Goal: Task Accomplishment & Management: Complete application form

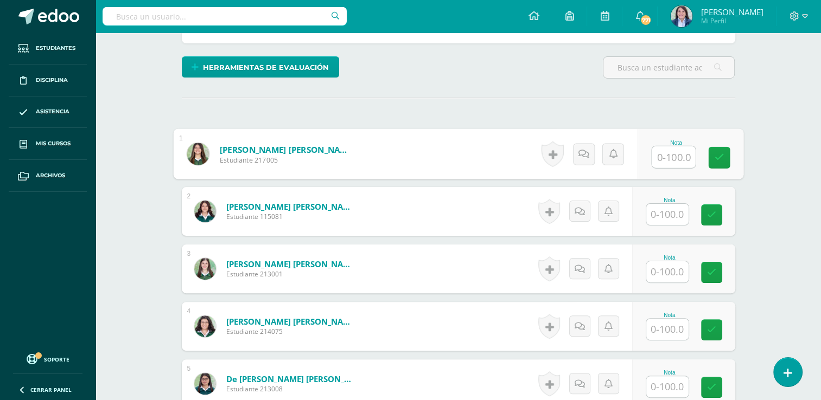
scroll to position [248, 0]
click at [664, 156] on input "text" at bounding box center [672, 157] width 43 height 22
type input "100"
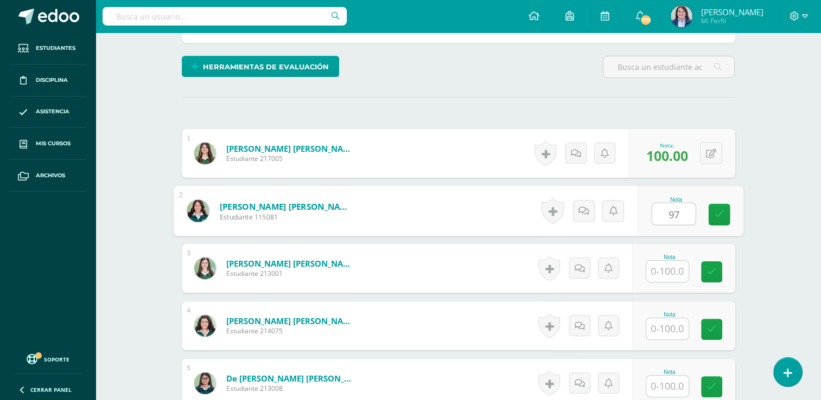
type input "97"
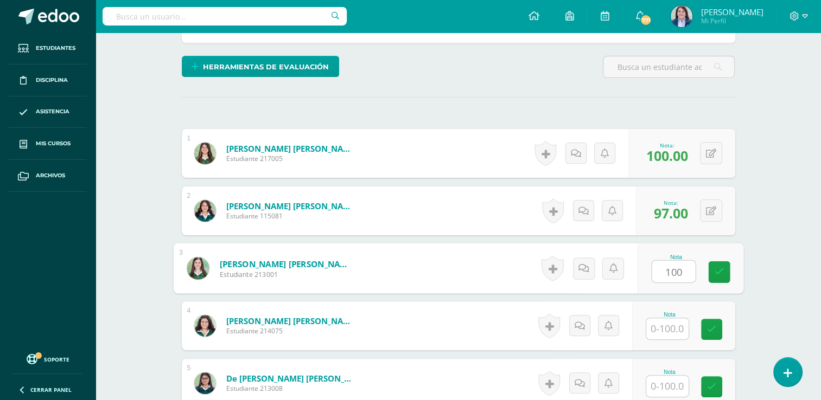
type input "100"
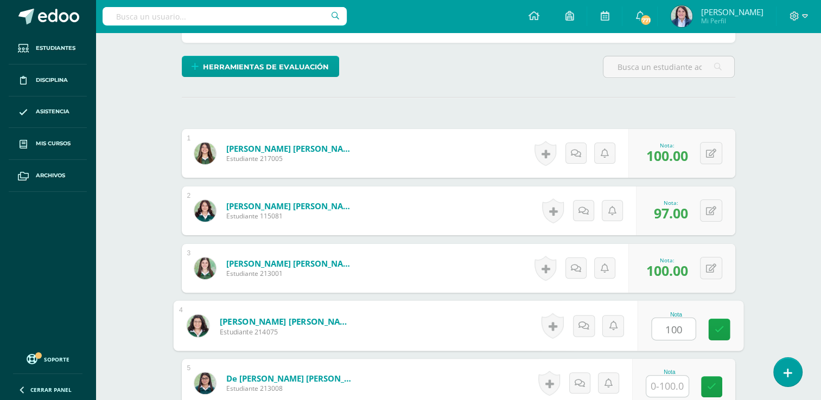
type input "100"
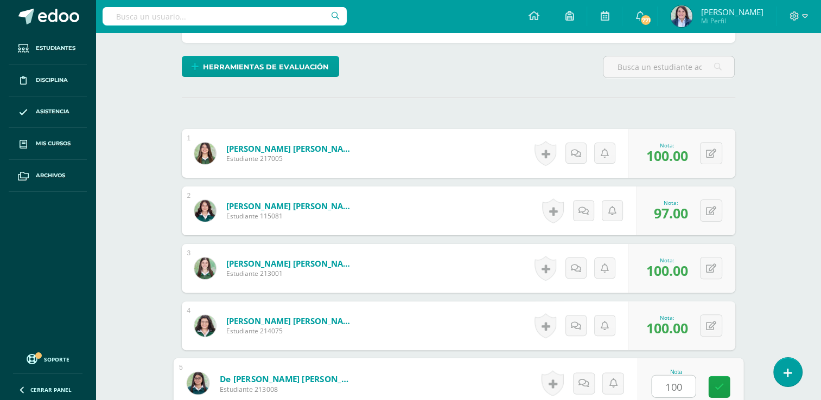
type input "100"
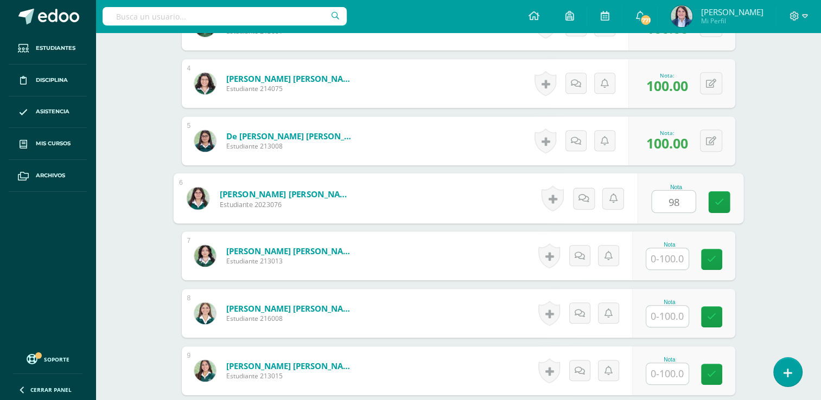
type input "98"
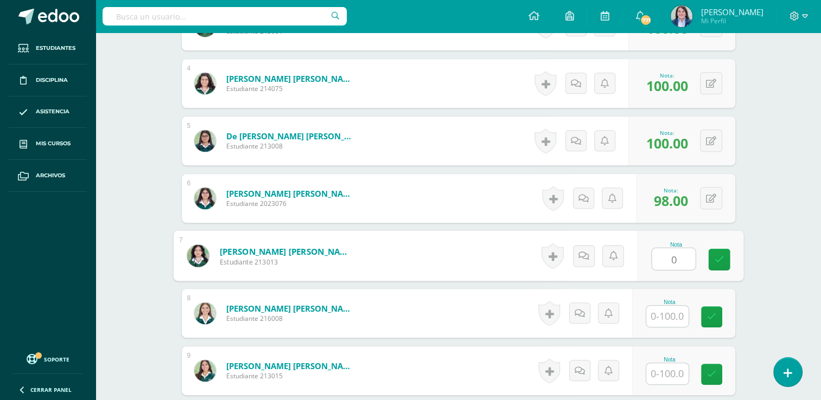
type input "0"
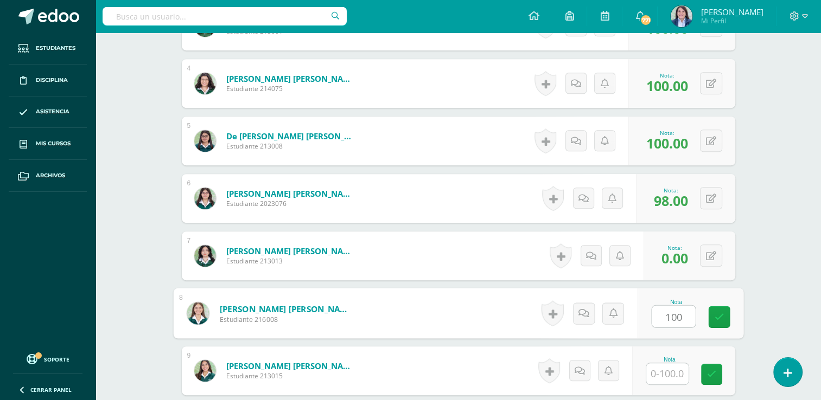
type input "100"
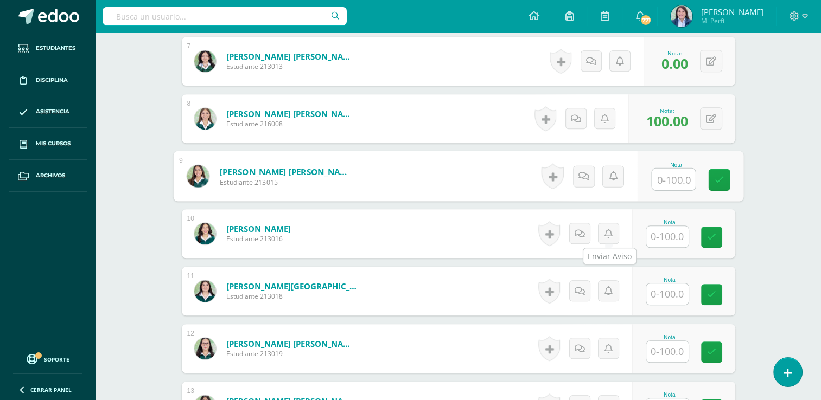
scroll to position [714, 0]
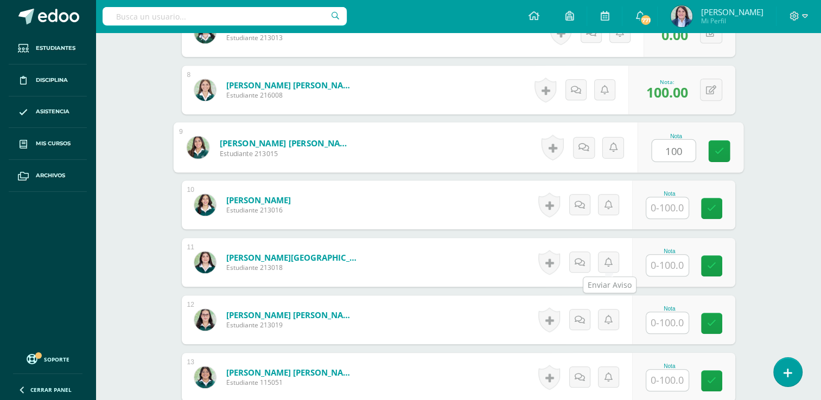
type input "100"
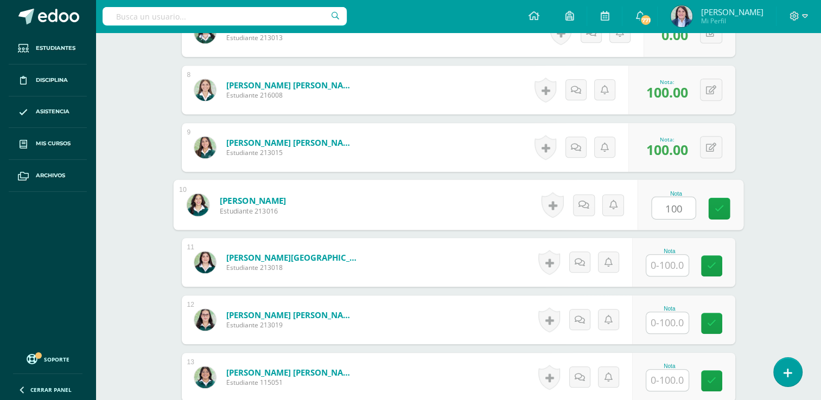
type input "100"
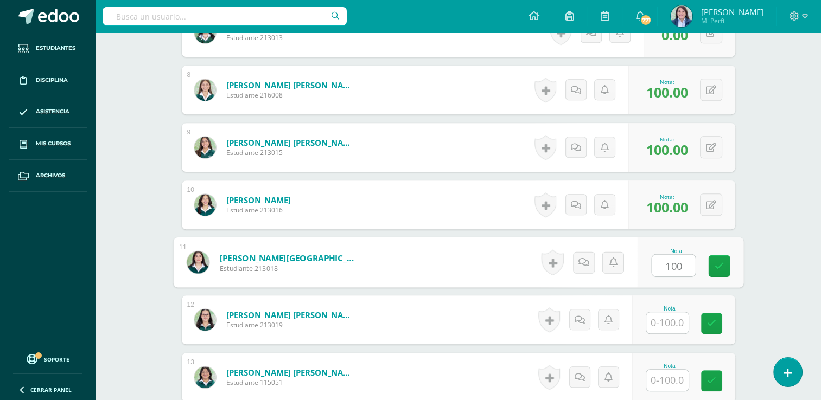
type input "100"
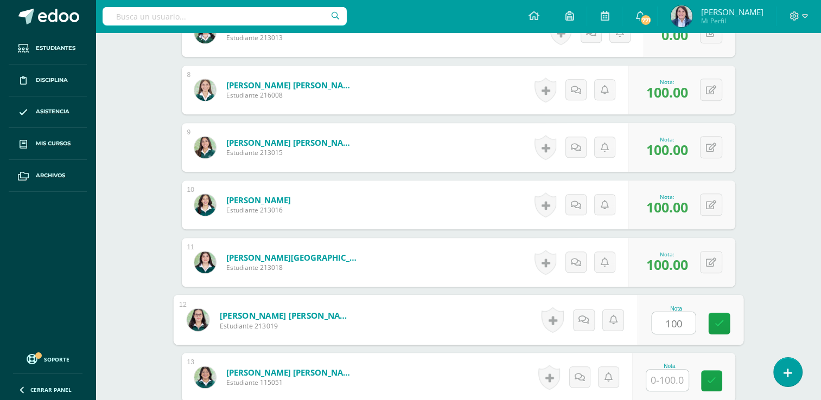
type input "100"
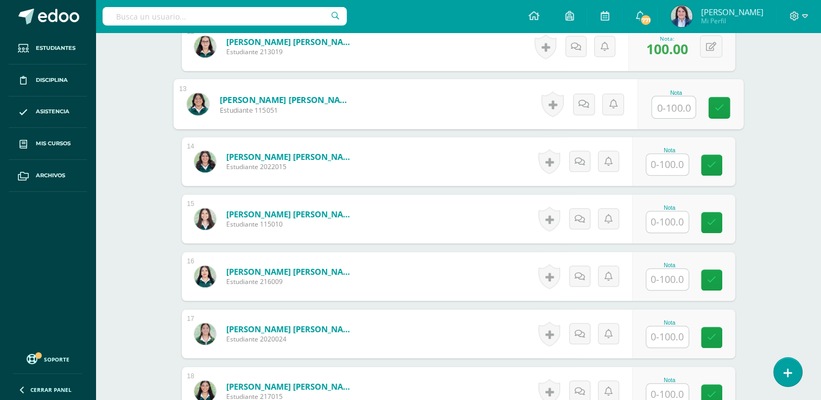
scroll to position [991, 0]
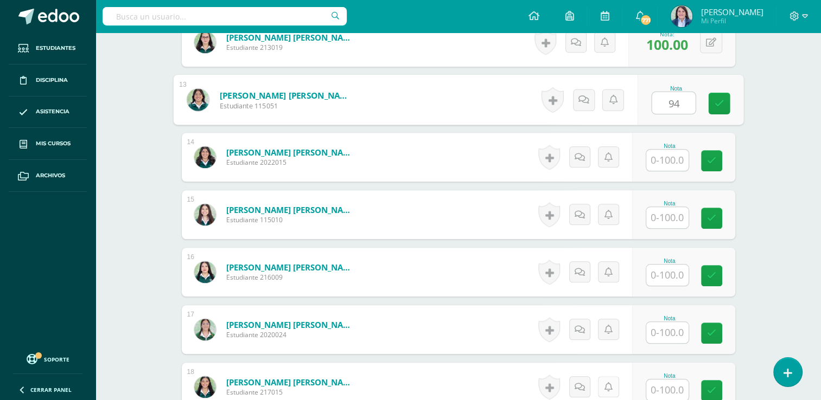
type input "94"
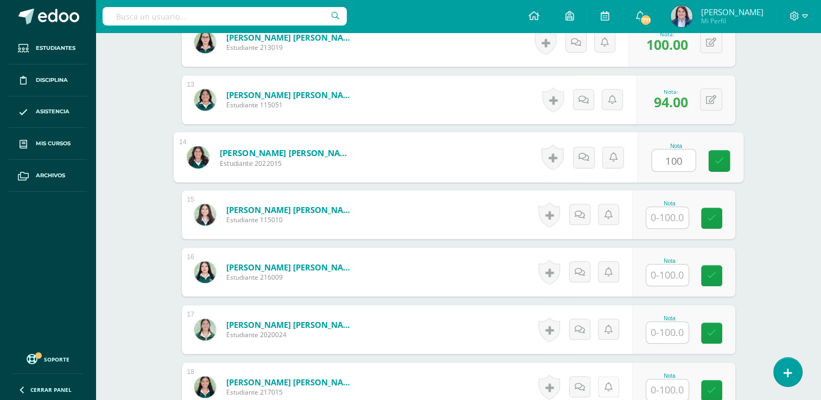
type input "100"
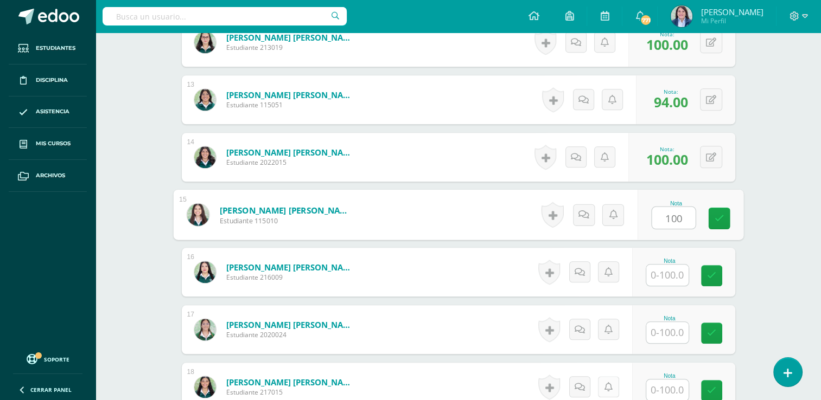
type input "100"
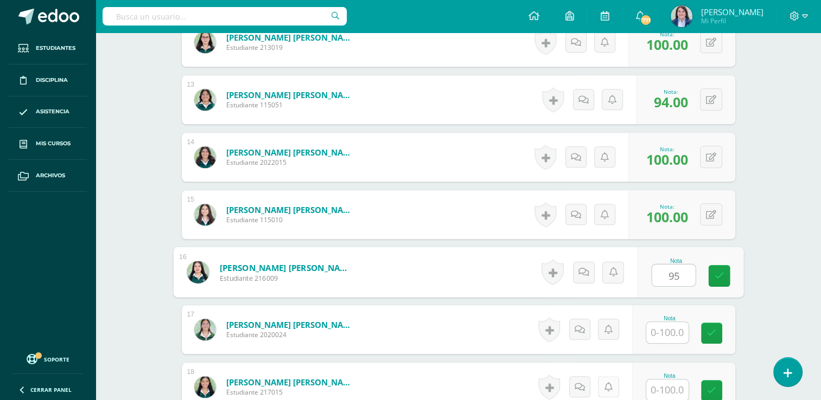
type input "95"
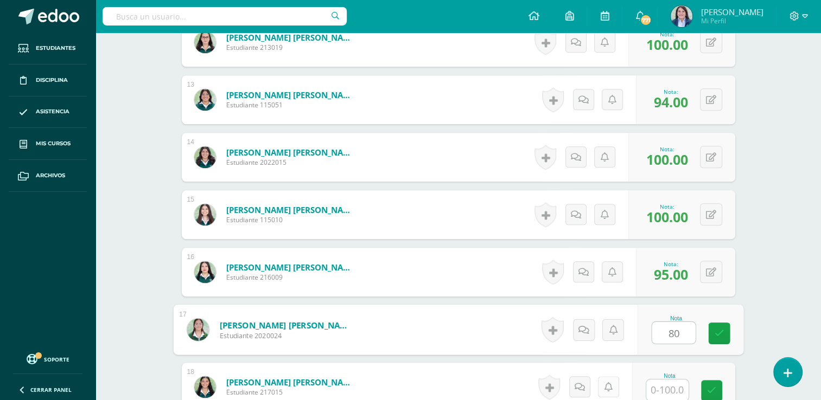
type input "80"
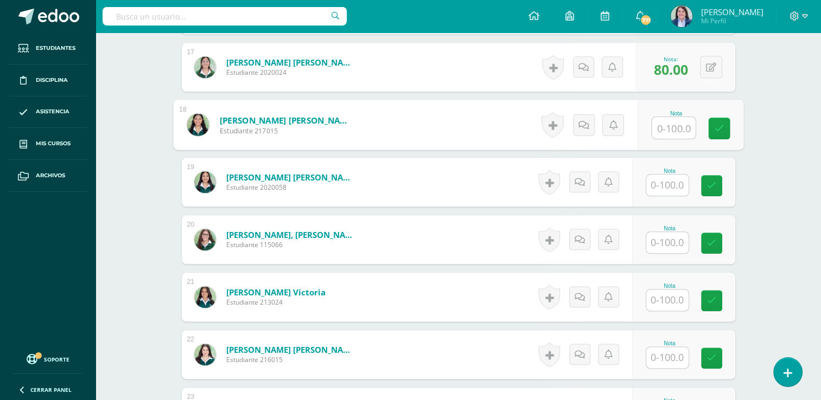
scroll to position [1255, 0]
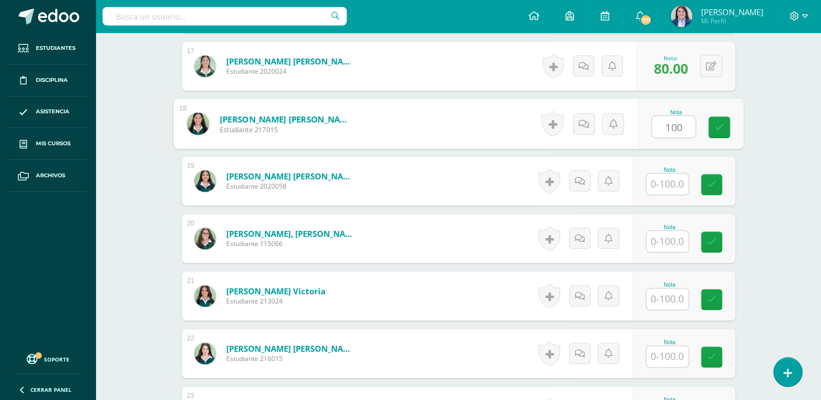
type input "100"
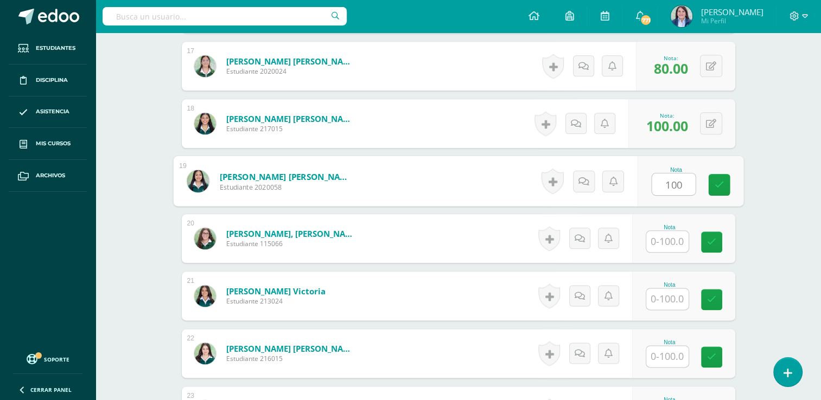
type input "100"
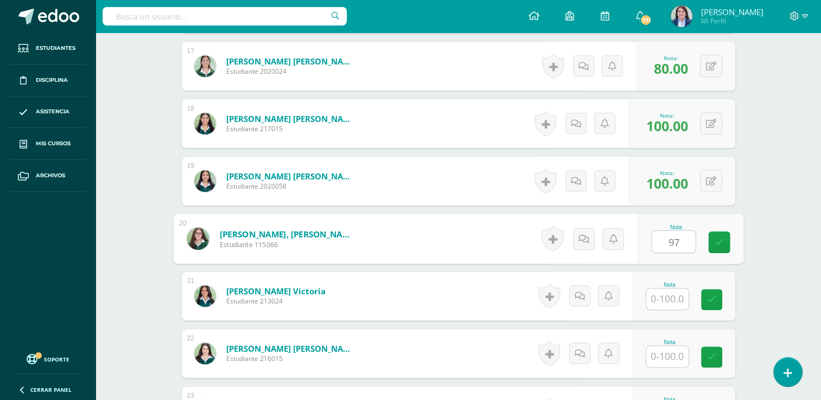
type input "97"
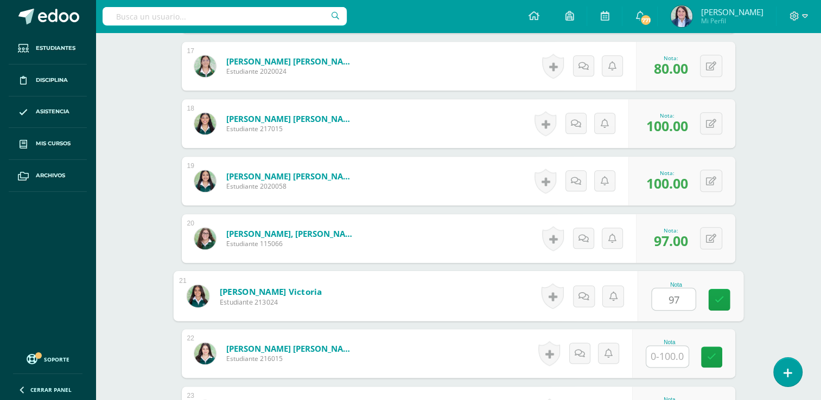
type input "97"
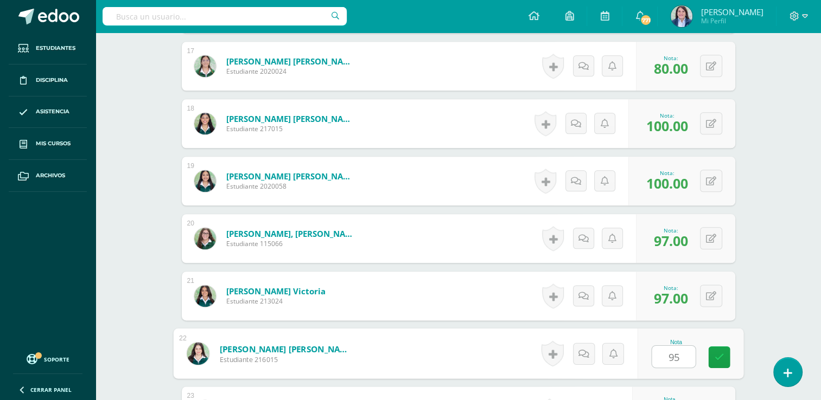
type input "95"
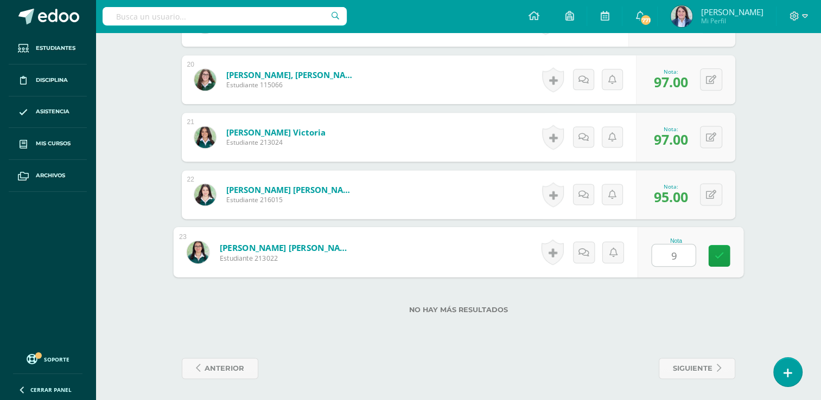
type input "95"
